Goal: Task Accomplishment & Management: Manage account settings

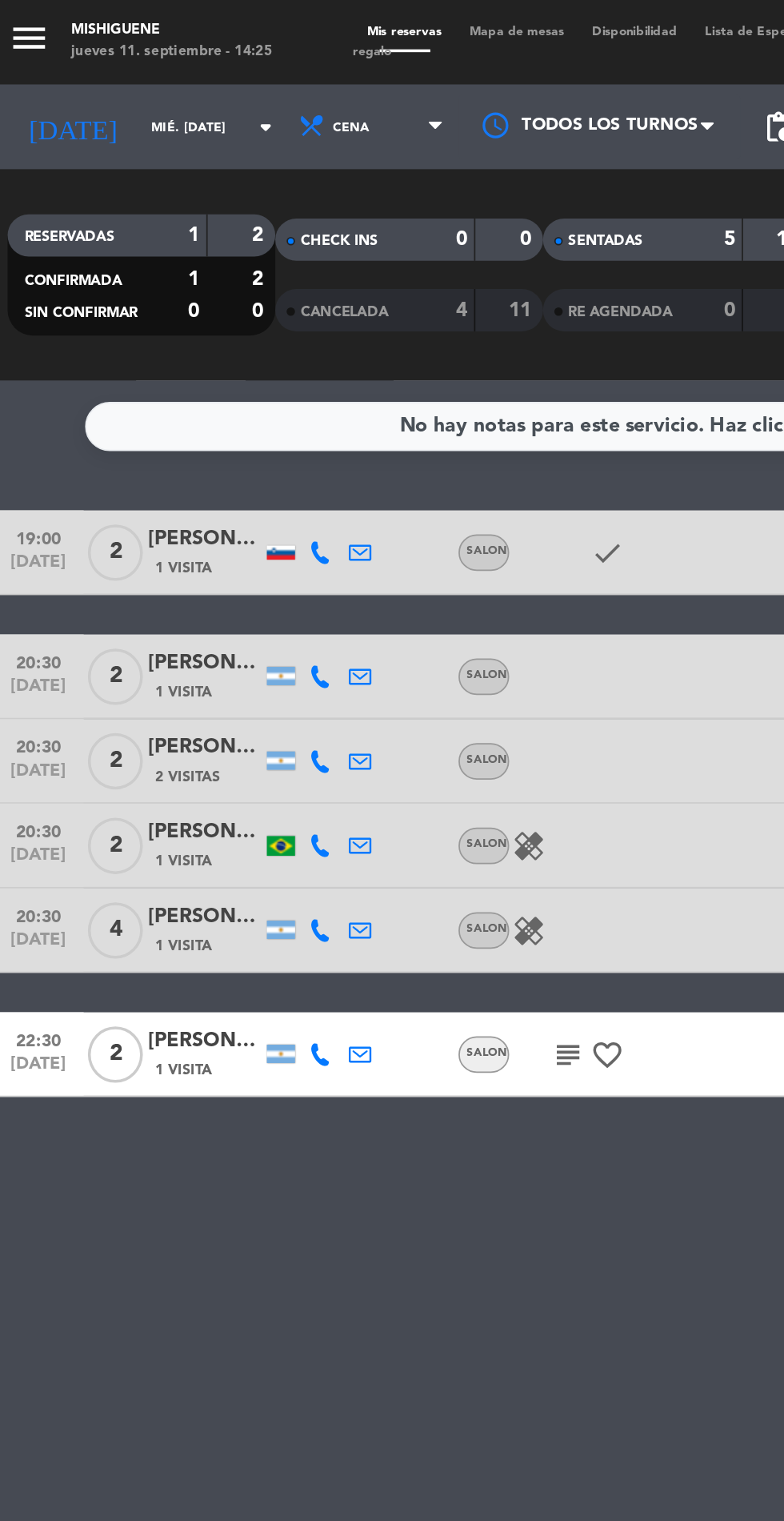
click at [86, 80] on input "mié. [DATE]" at bounding box center [136, 72] width 101 height 25
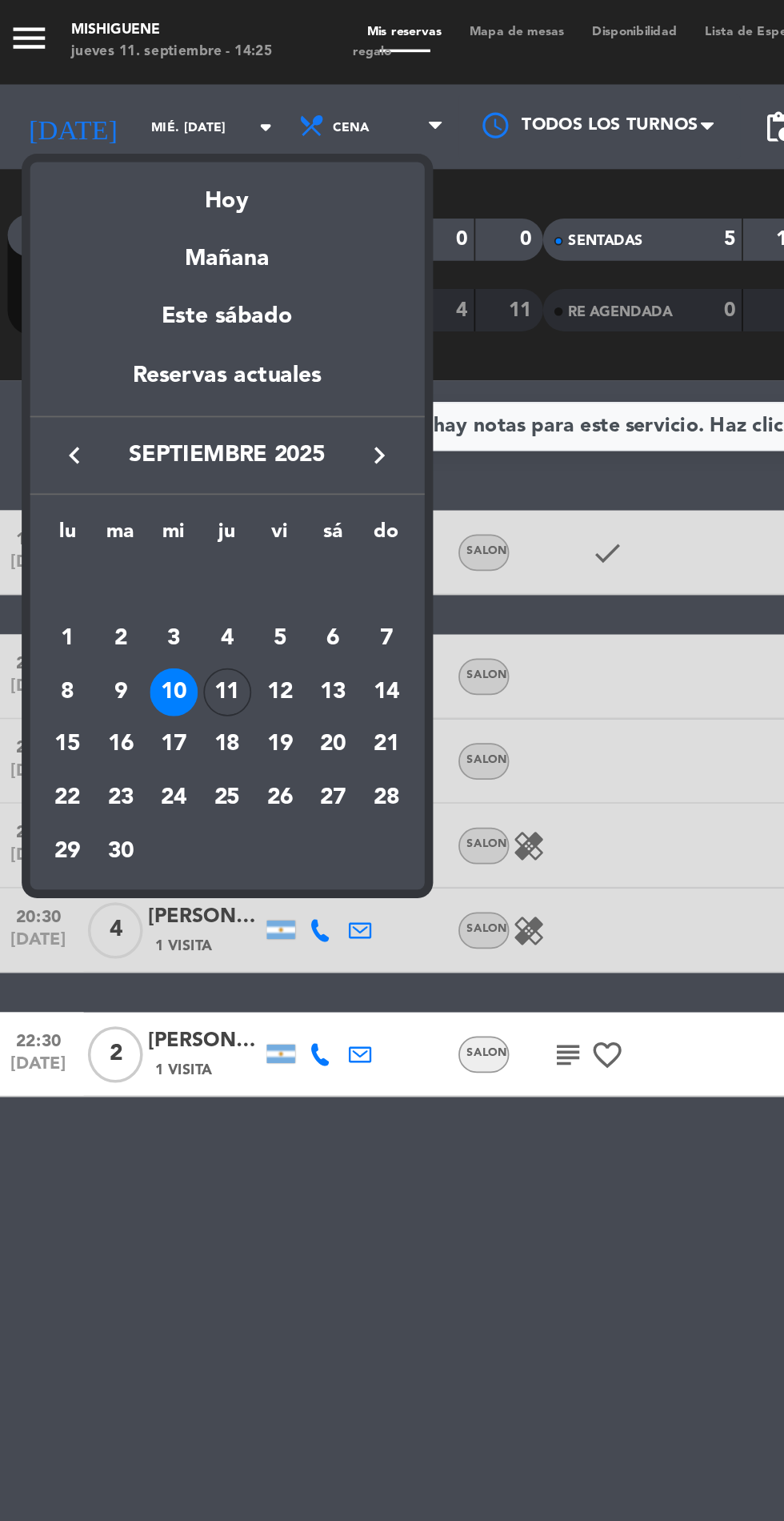
click at [144, 125] on div "Mañana" at bounding box center [137, 141] width 224 height 33
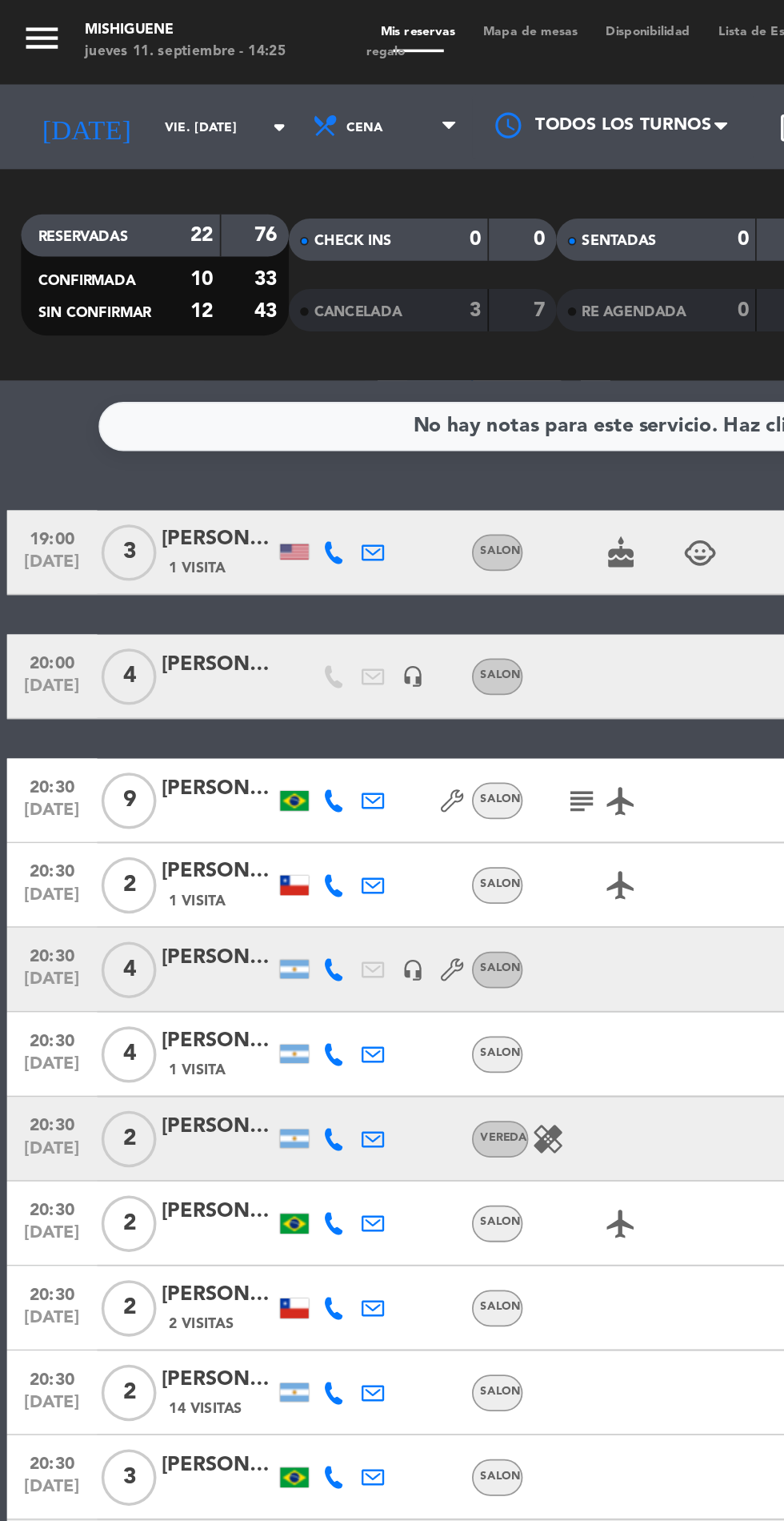
click at [97, 74] on input "vie. [DATE]" at bounding box center [136, 72] width 101 height 25
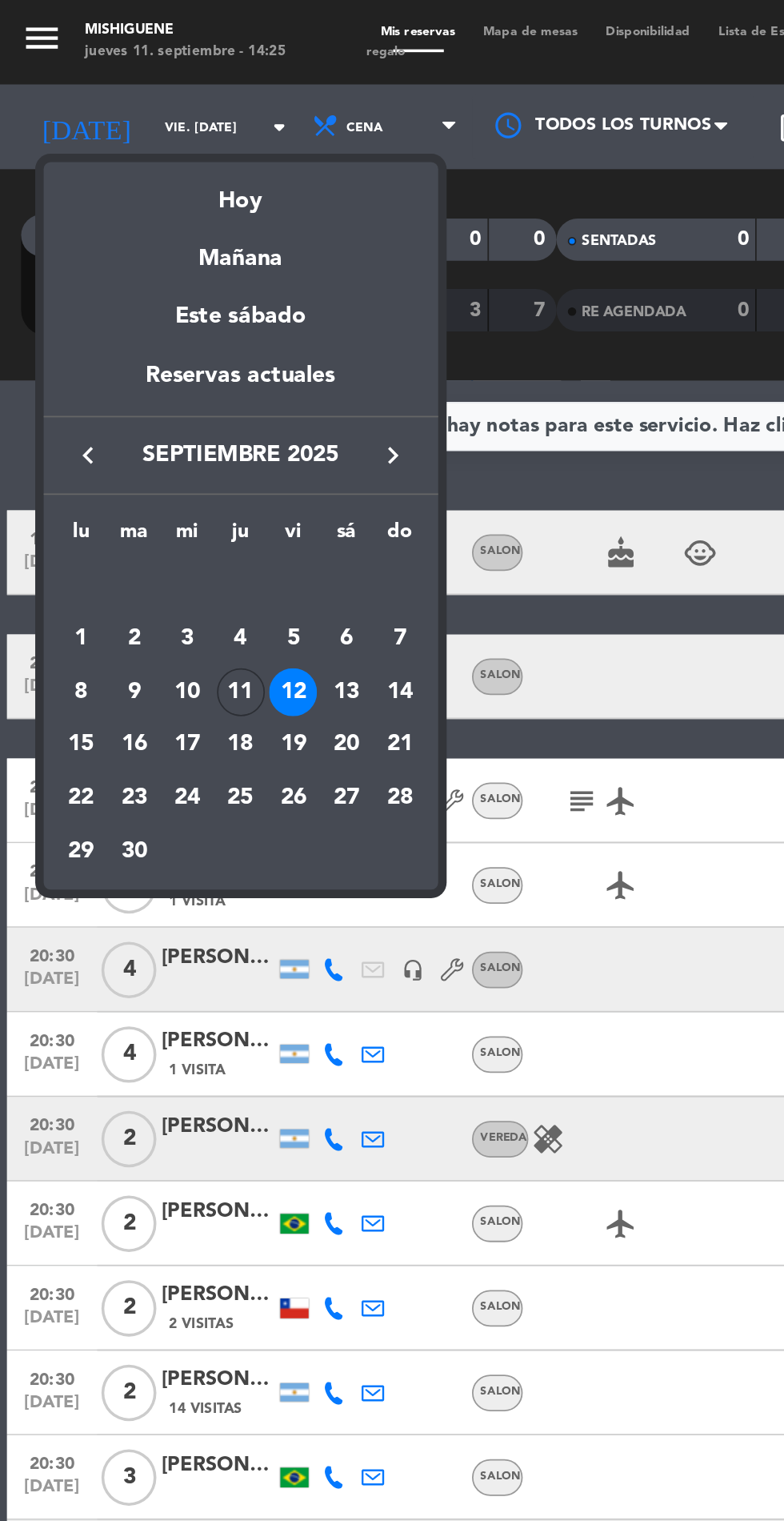
click at [128, 115] on div "Hoy" at bounding box center [137, 108] width 224 height 33
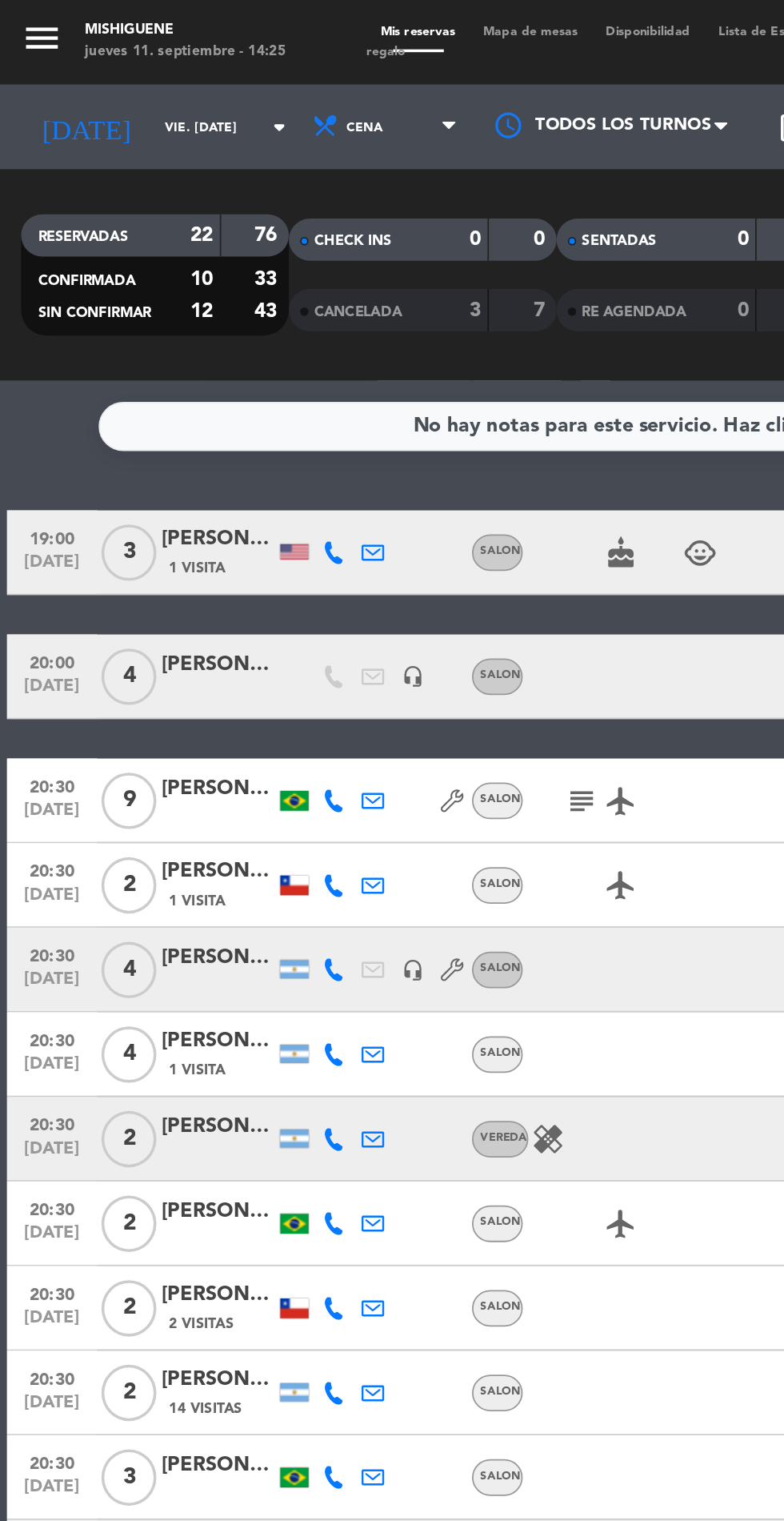
type input "[DEMOGRAPHIC_DATA] [DATE]"
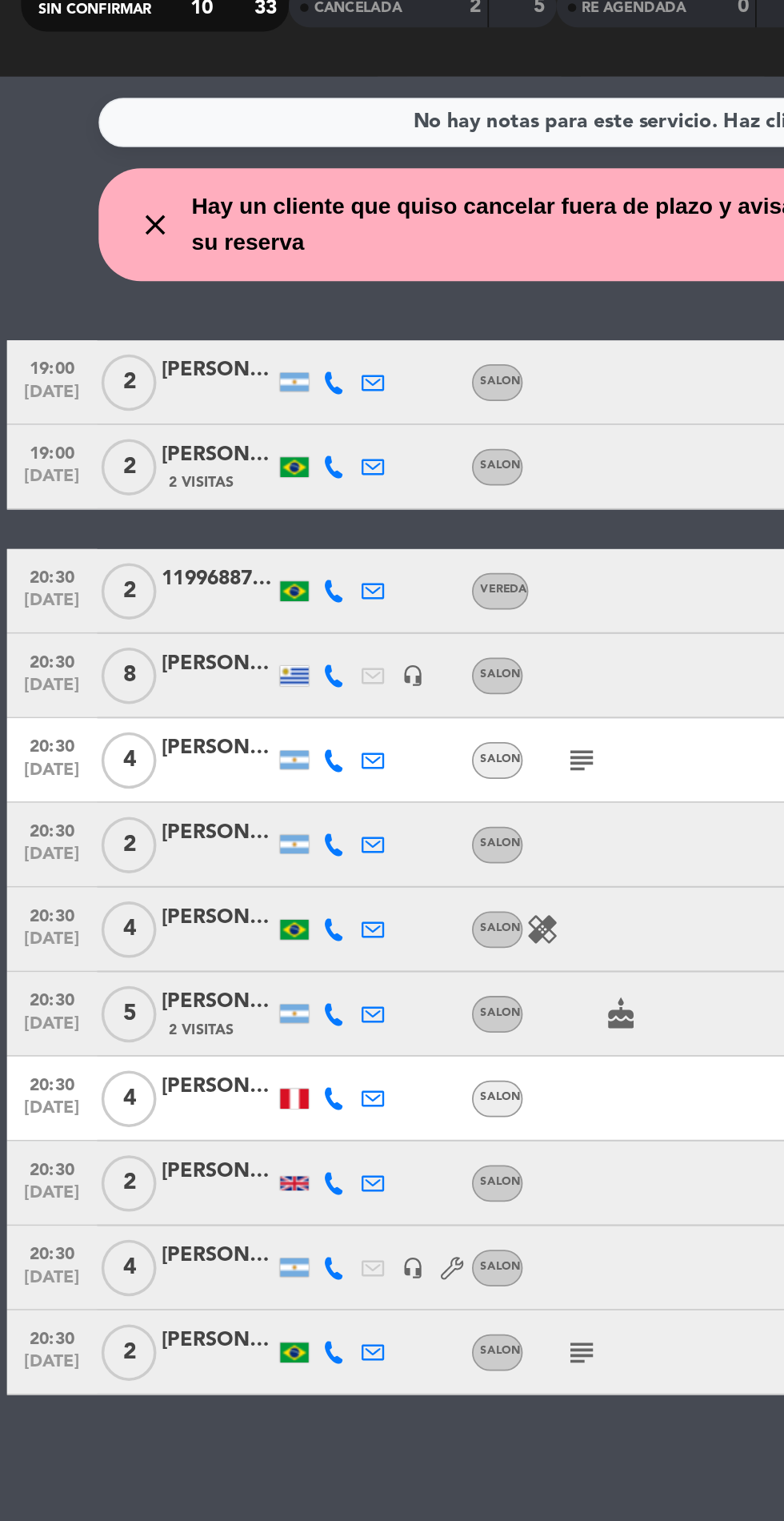
click at [331, 947] on icon "subject" at bounding box center [330, 940] width 20 height 20
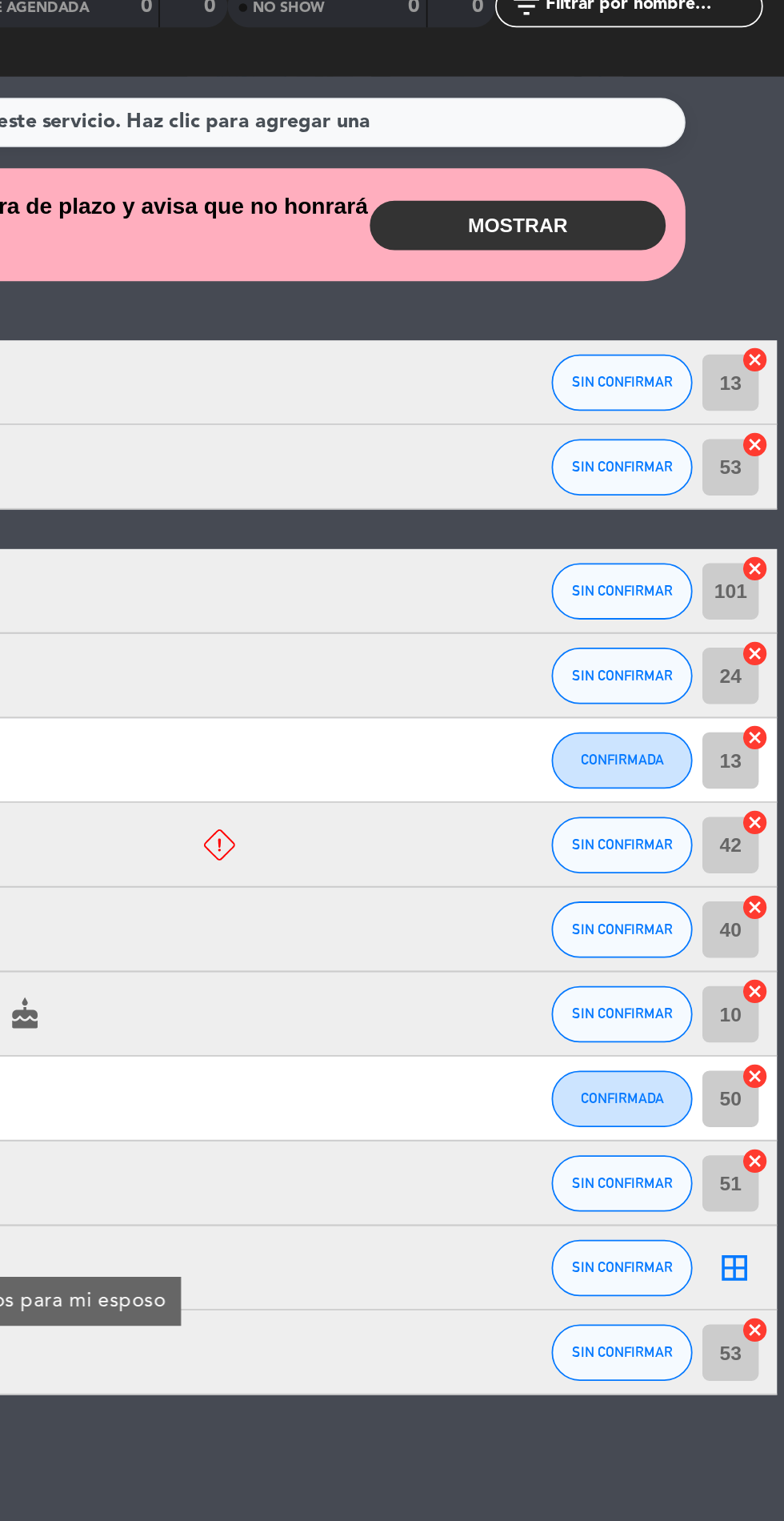
click at [627, 292] on button "MOSTRAR" at bounding box center [633, 300] width 168 height 28
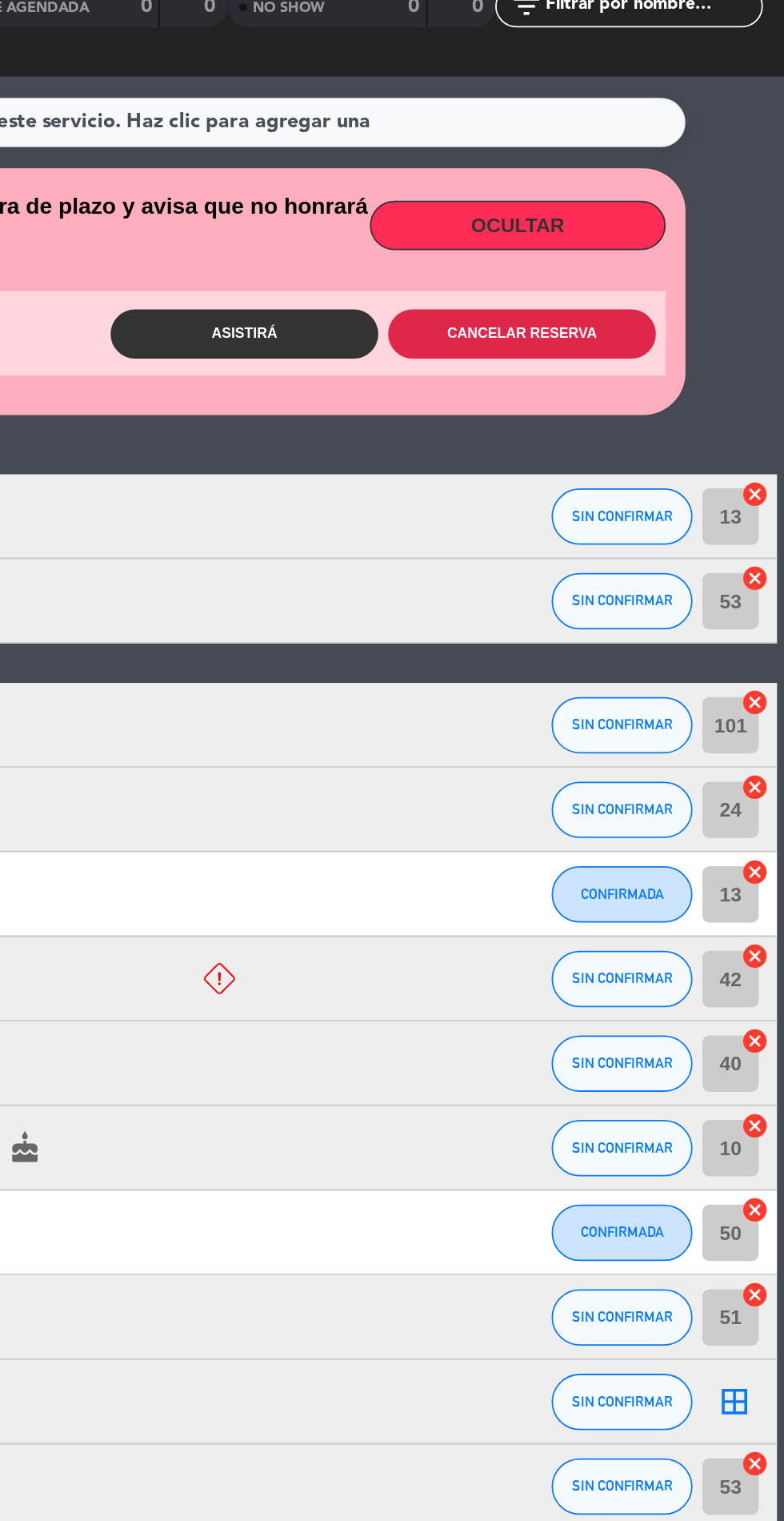
click at [632, 368] on button "Cancelar reserva" at bounding box center [635, 362] width 152 height 28
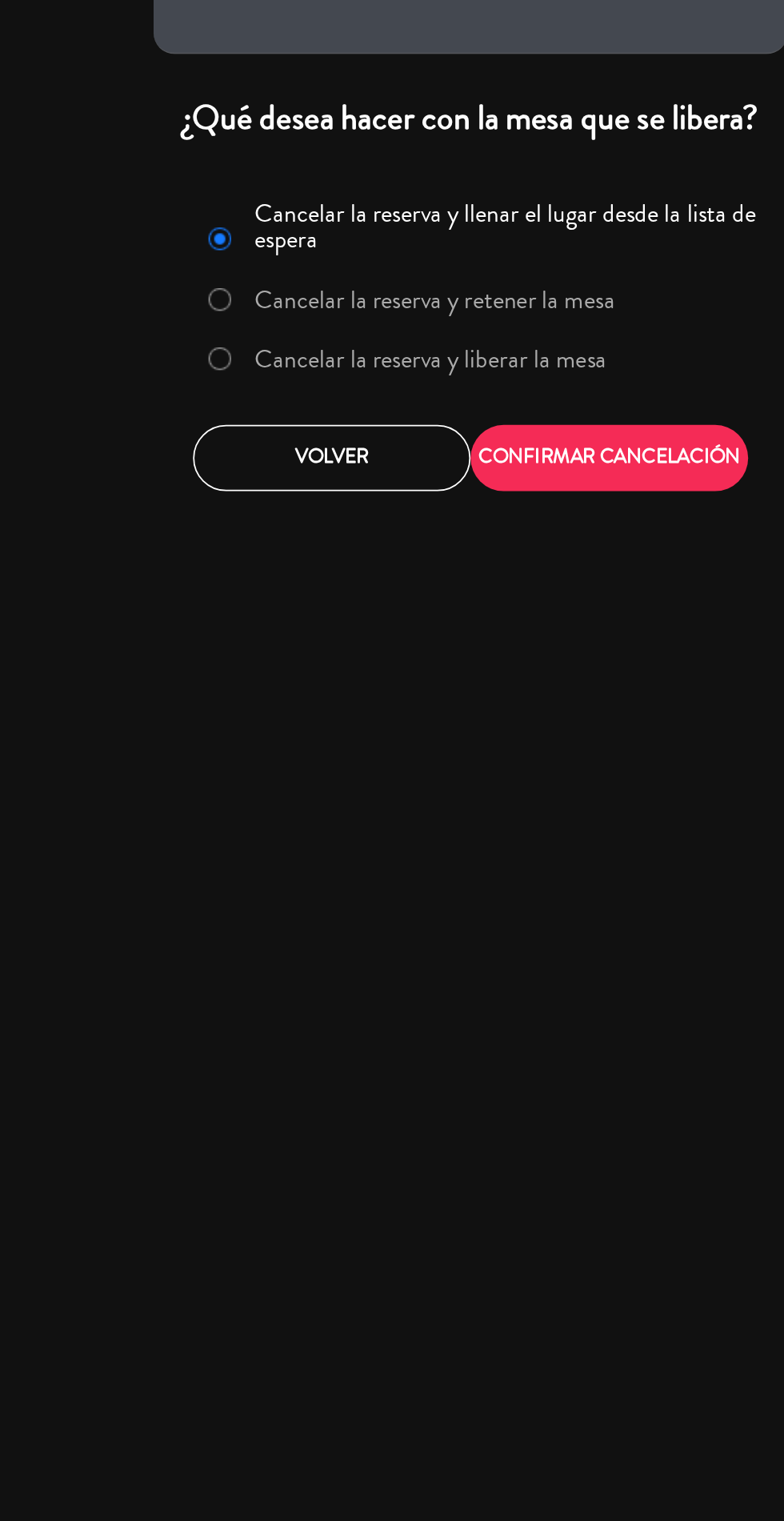
click at [350, 384] on label "Cancelar la reserva y liberar la mesa" at bounding box center [370, 376] width 200 height 14
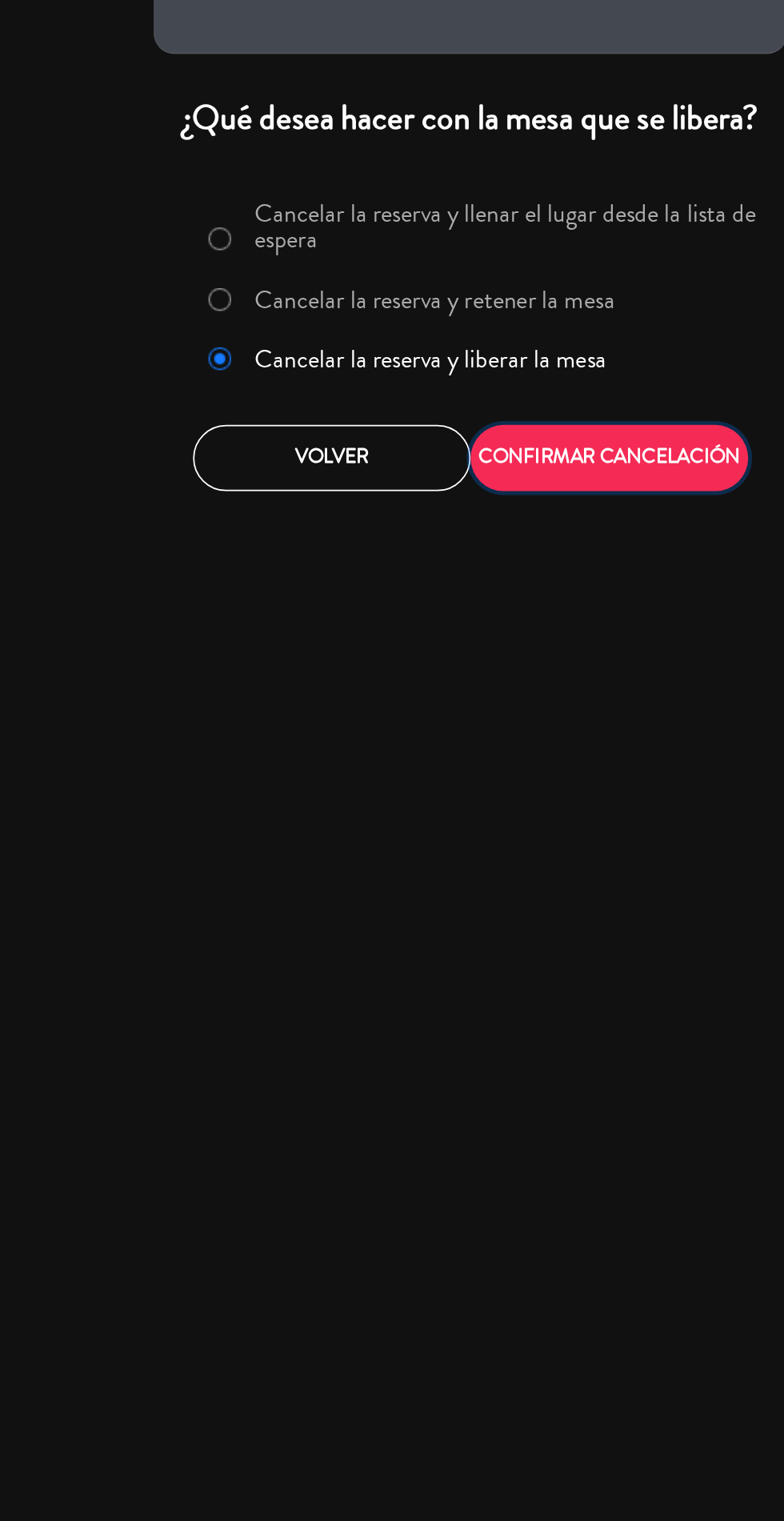
click at [448, 429] on button "CONFIRMAR CANCELACIÓN" at bounding box center [471, 433] width 158 height 37
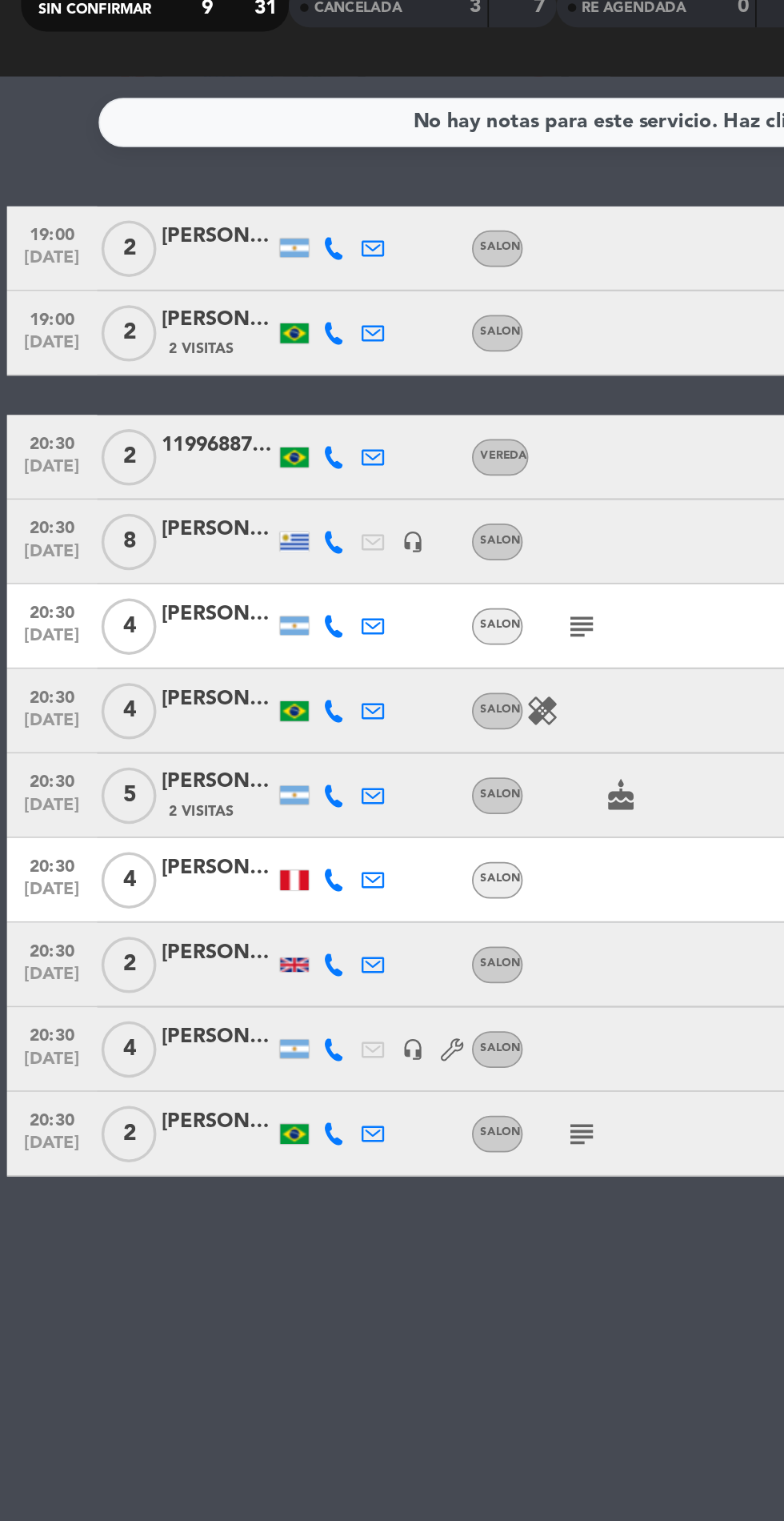
click at [321, 519] on icon "subject" at bounding box center [330, 528] width 20 height 20
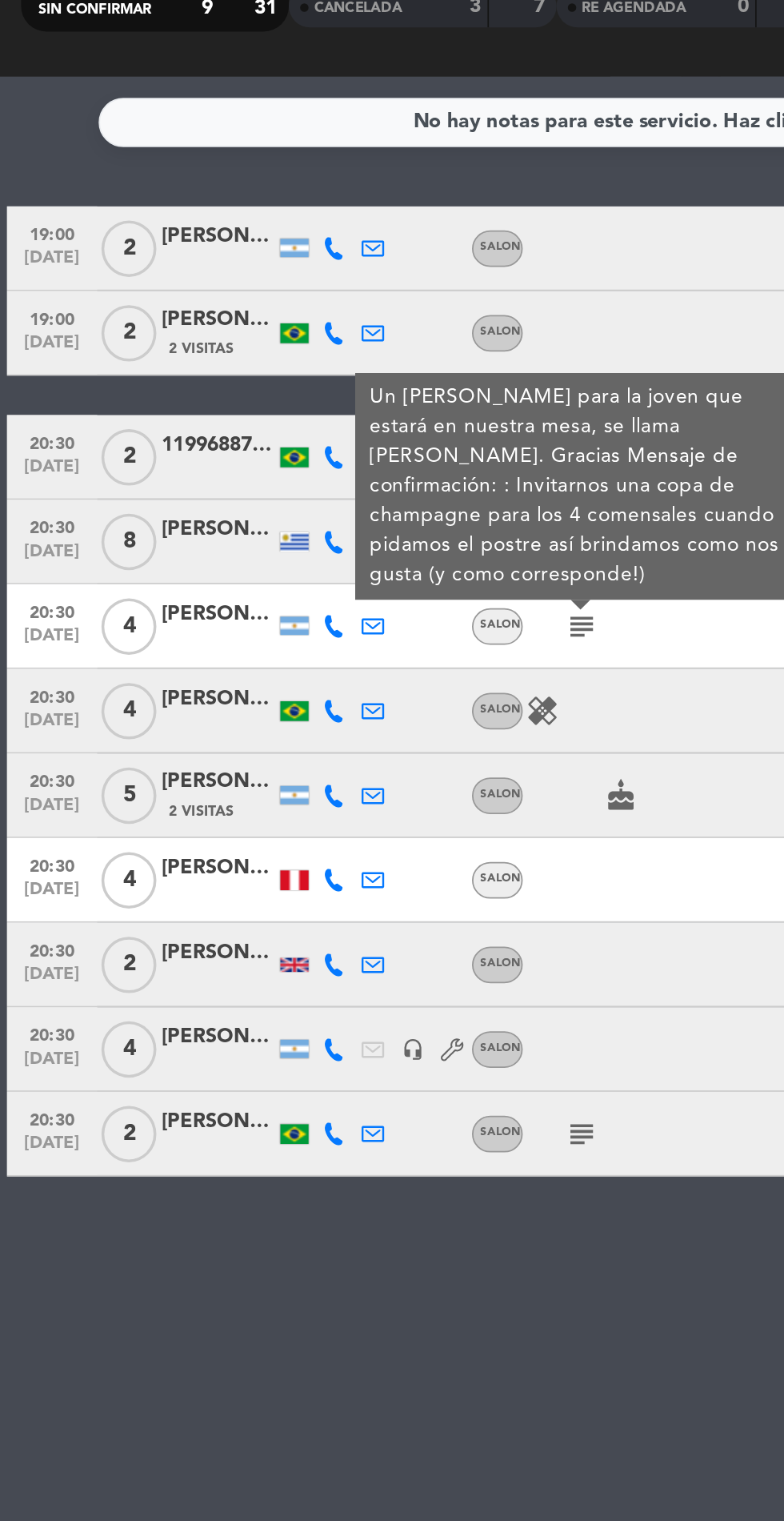
click at [42, 535] on span "[DATE]" at bounding box center [29, 537] width 40 height 19
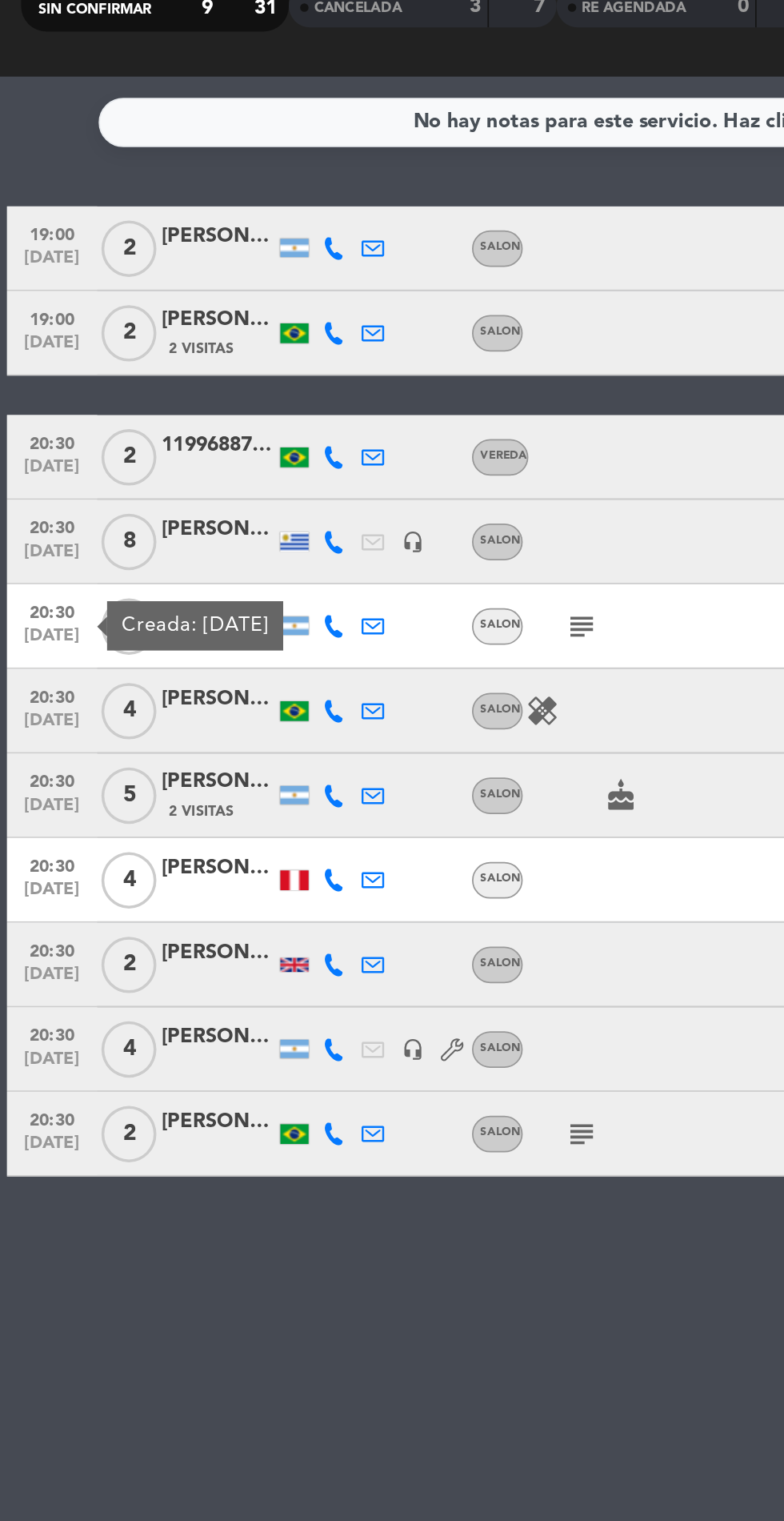
click at [31, 527] on span "20:30" at bounding box center [29, 519] width 40 height 19
